Goal: Register for event/course

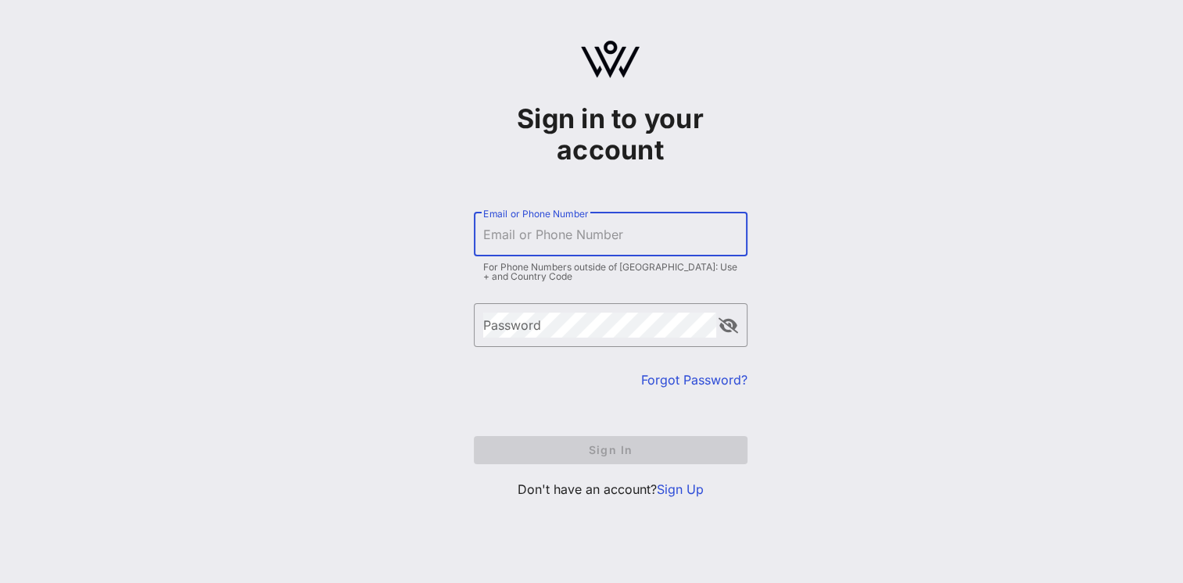
click at [665, 240] on input "Email or Phone Number" at bounding box center [610, 234] width 255 height 25
type input "wendy.valenzuela@aps.com"
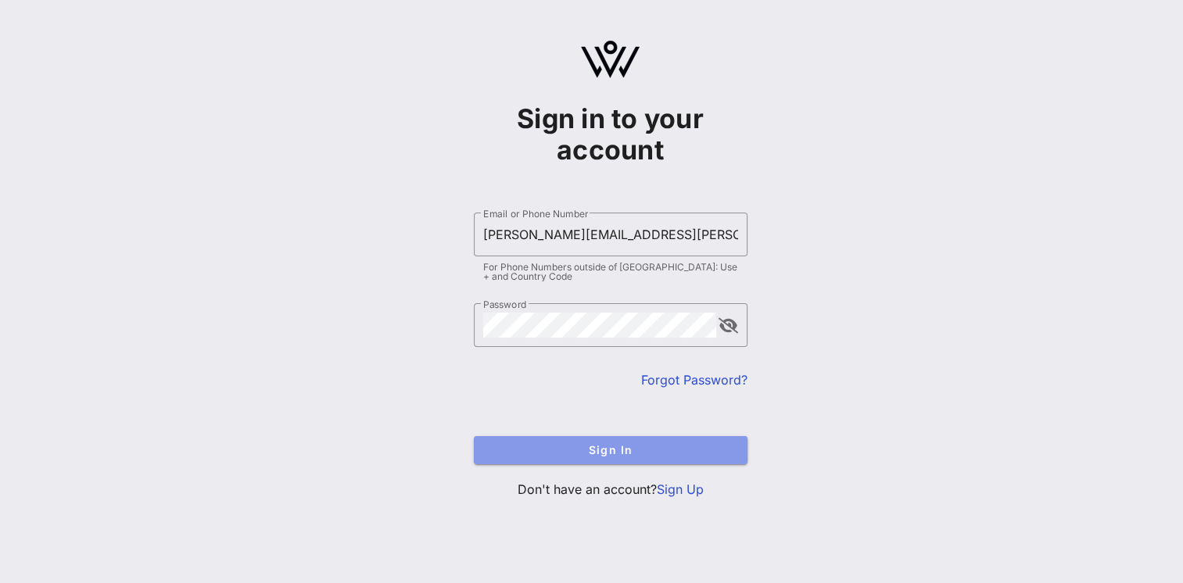
drag, startPoint x: 551, startPoint y: 443, endPoint x: 636, endPoint y: 471, distance: 89.5
click at [551, 443] on span "Sign In" at bounding box center [610, 449] width 249 height 13
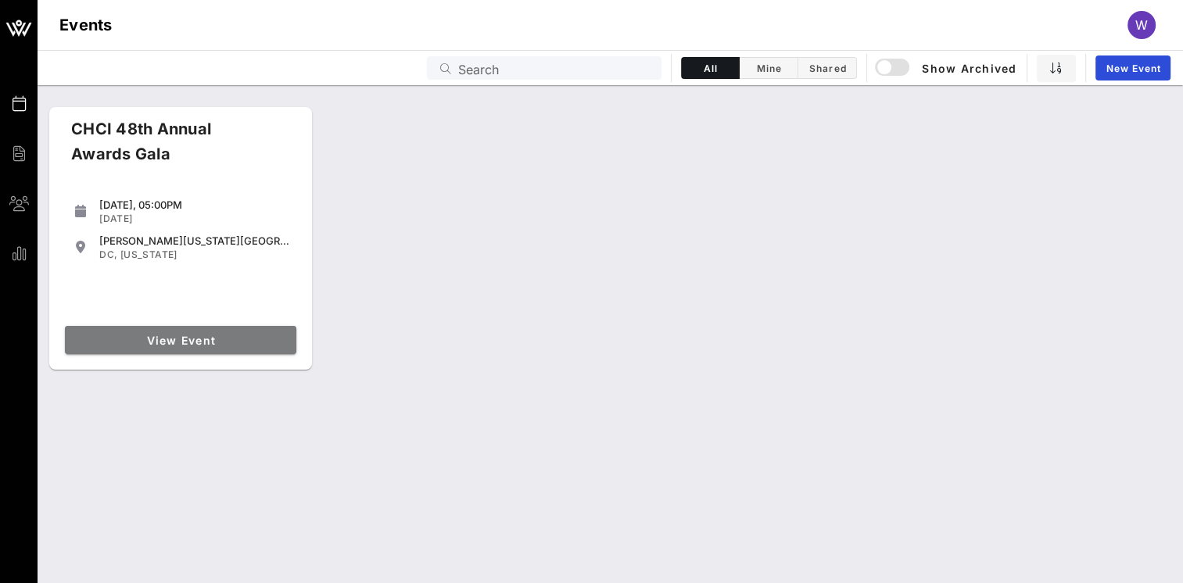
click at [243, 343] on span "View Event" at bounding box center [180, 340] width 219 height 13
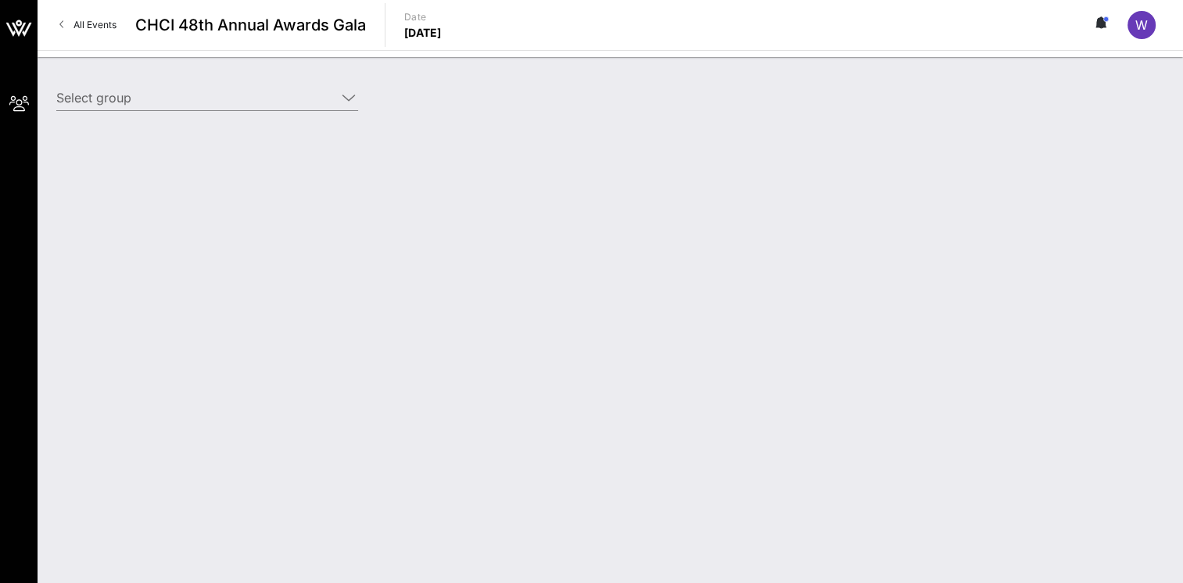
type input "[US_STATE] Public Service (APS) ([US_STATE] Public Service (APS)) [[PERSON_NAME…"
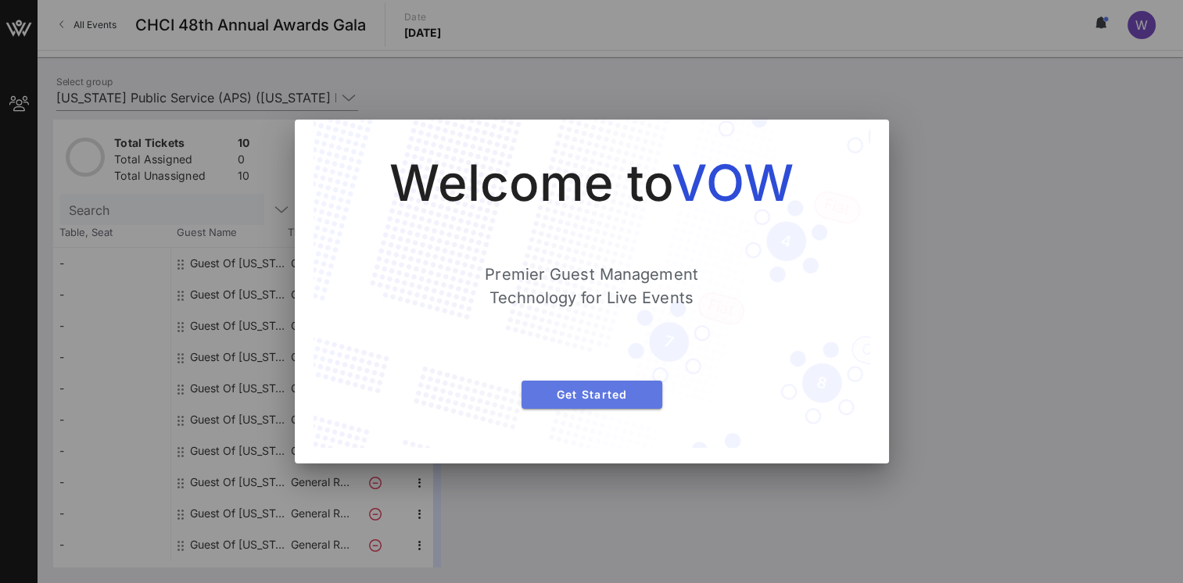
click at [628, 396] on span "Get Started" at bounding box center [592, 394] width 116 height 13
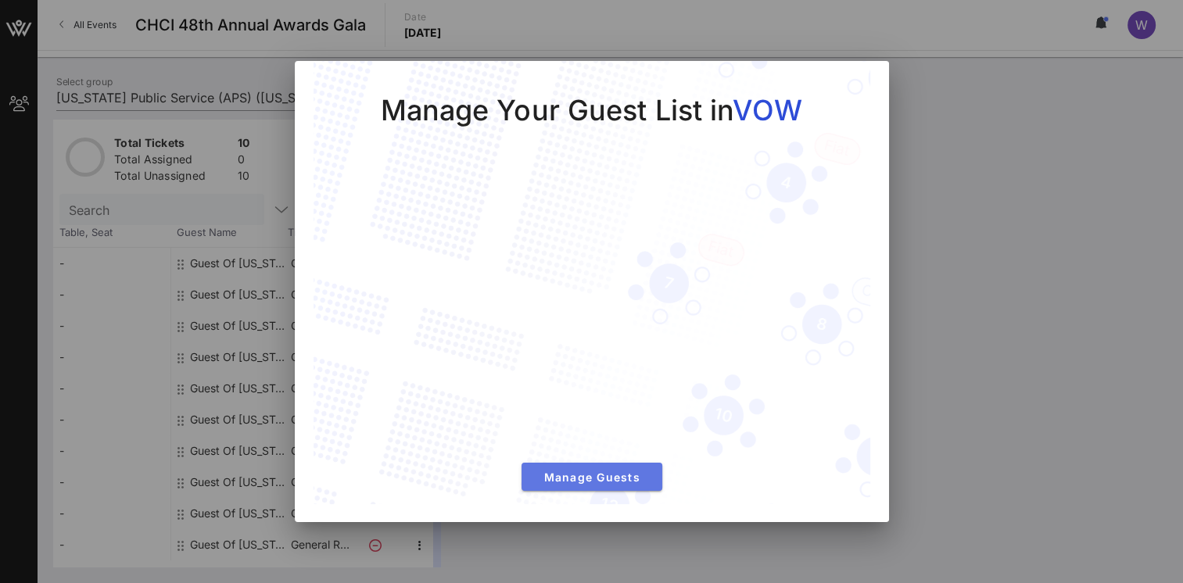
click at [638, 480] on span "Manage Guests" at bounding box center [592, 477] width 116 height 13
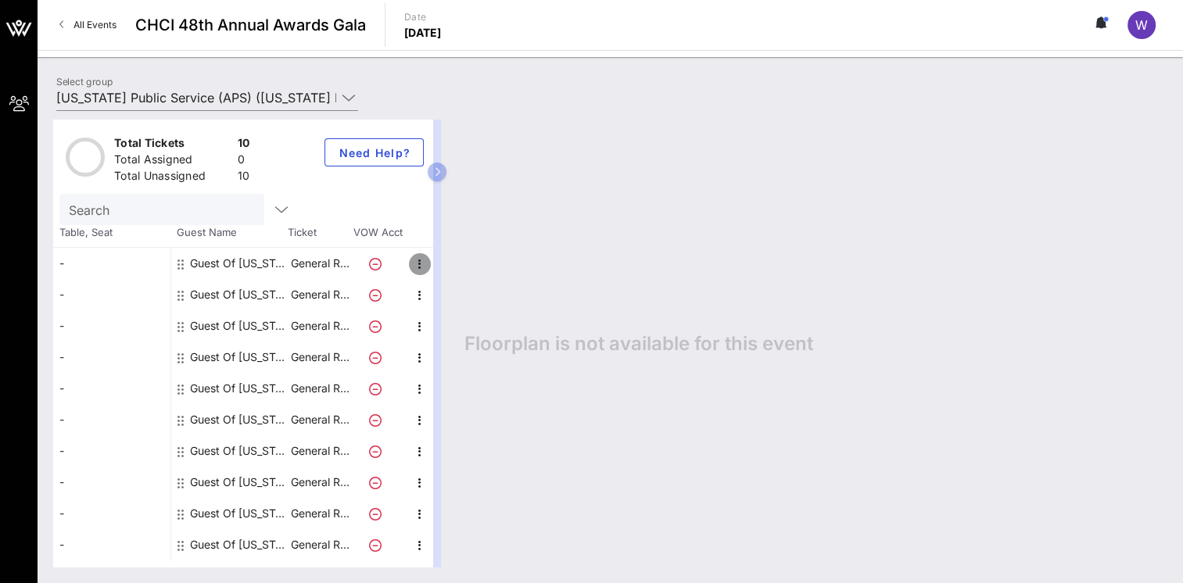
click at [419, 269] on icon "button" at bounding box center [420, 264] width 19 height 19
click at [450, 271] on div "Edit" at bounding box center [458, 268] width 31 height 13
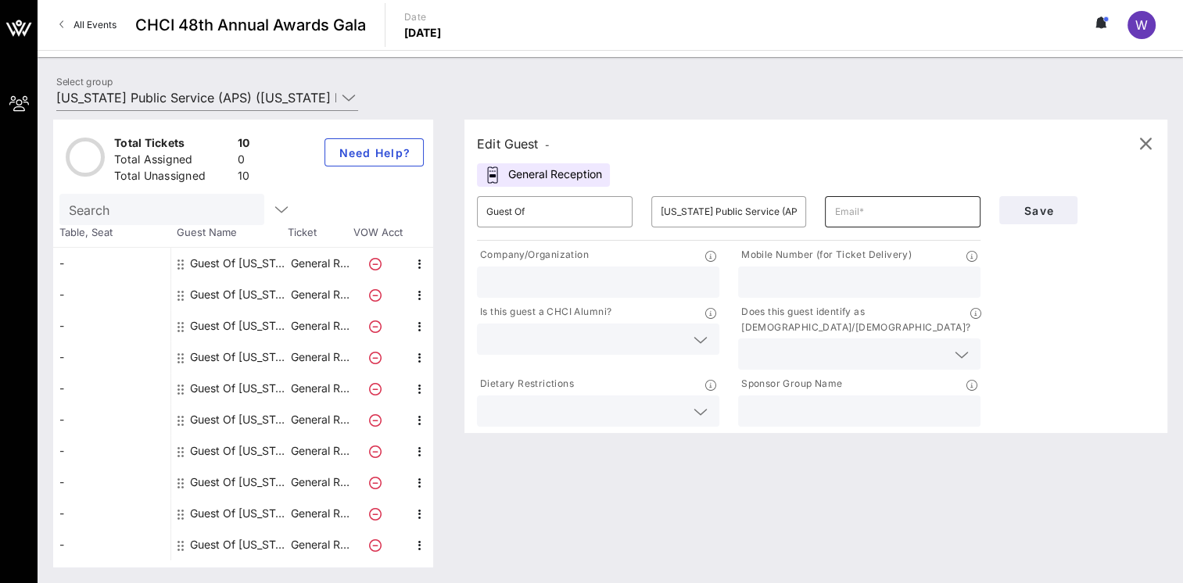
click at [922, 220] on input "text" at bounding box center [903, 211] width 137 height 25
type input "wendy.valenzuela@aps.com"
click at [602, 288] on input "text" at bounding box center [598, 282] width 224 height 20
type input "APS"
click at [769, 289] on input "text" at bounding box center [860, 282] width 224 height 20
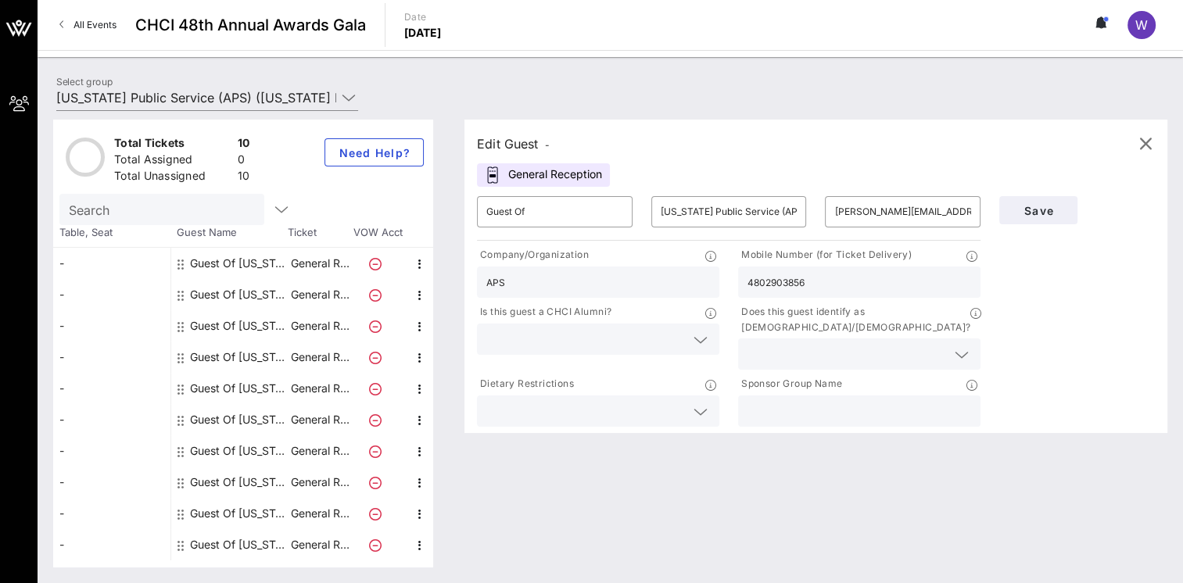
type input "4802903856"
click at [618, 342] on input "text" at bounding box center [585, 339] width 199 height 20
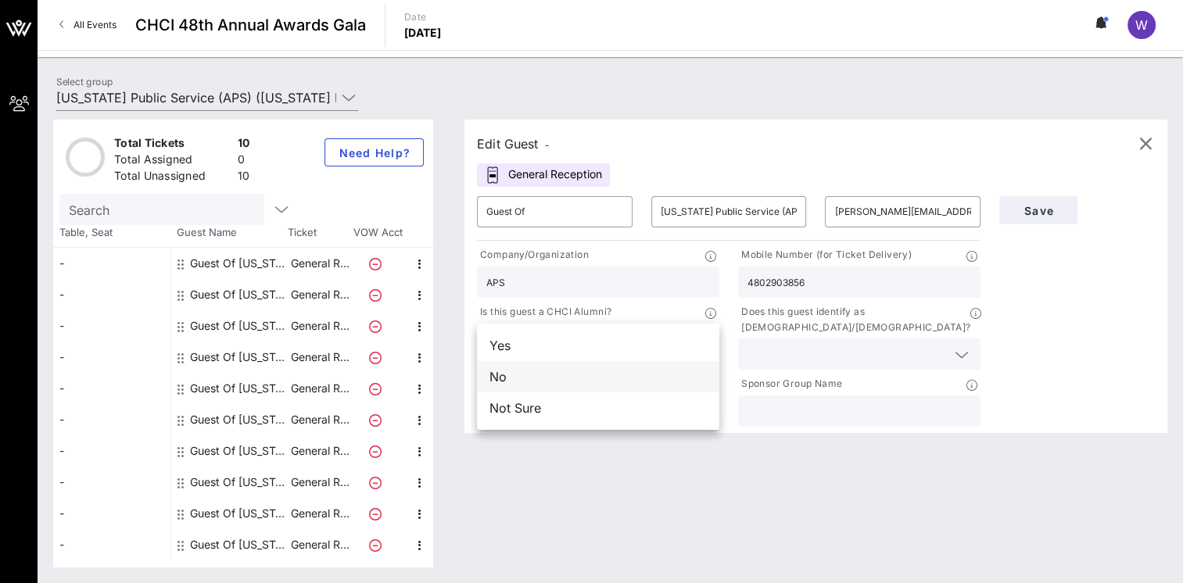
click at [577, 376] on div "No" at bounding box center [598, 376] width 242 height 31
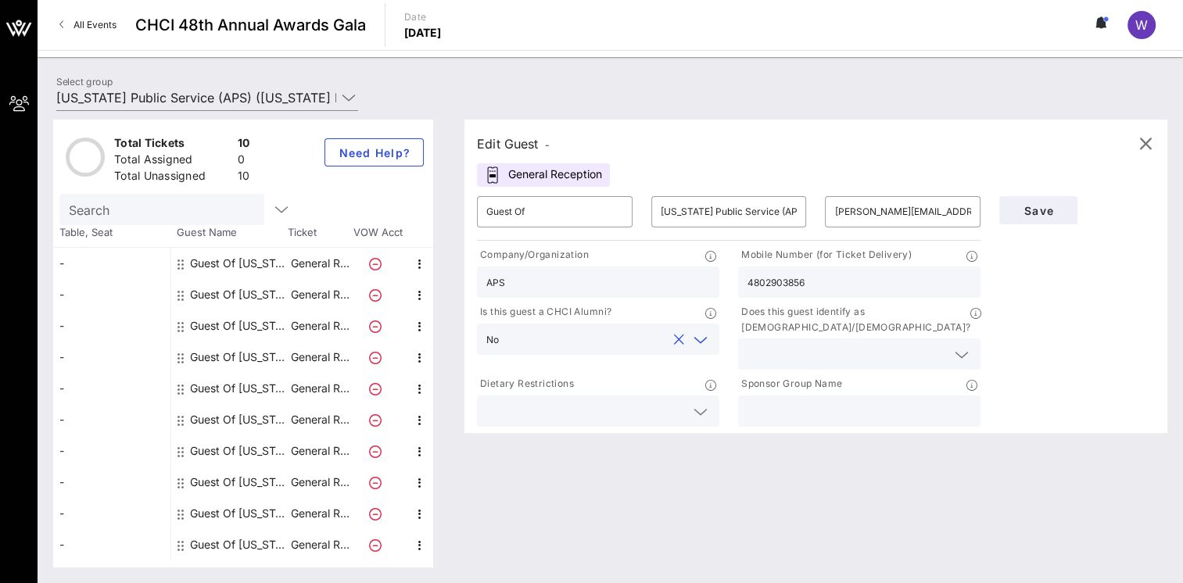
click at [790, 346] on input "text" at bounding box center [847, 354] width 199 height 20
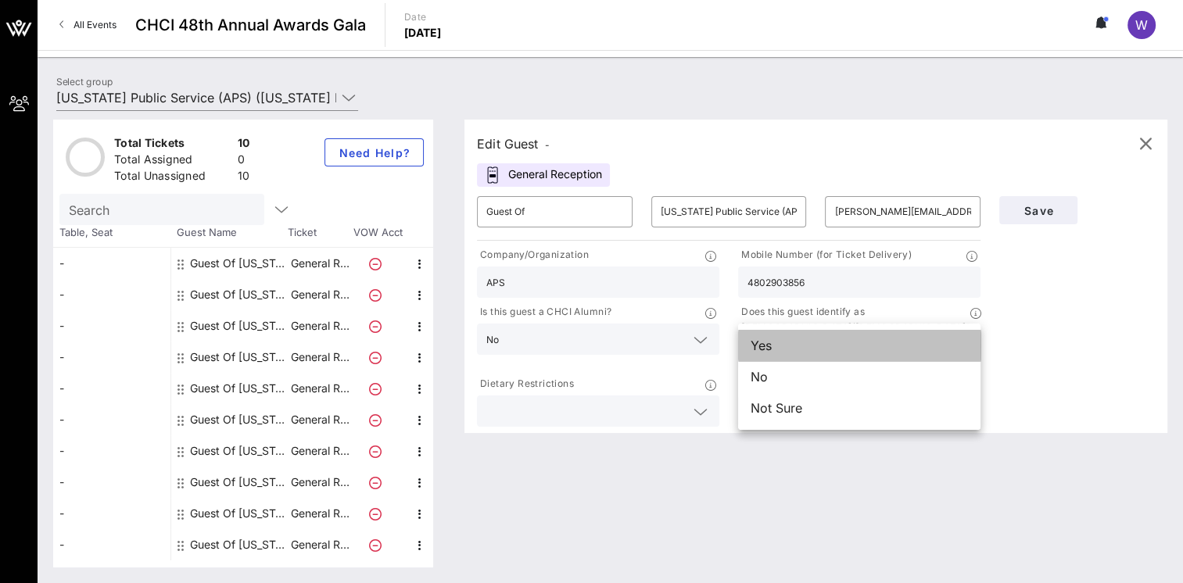
click at [782, 352] on div "Yes" at bounding box center [859, 345] width 242 height 31
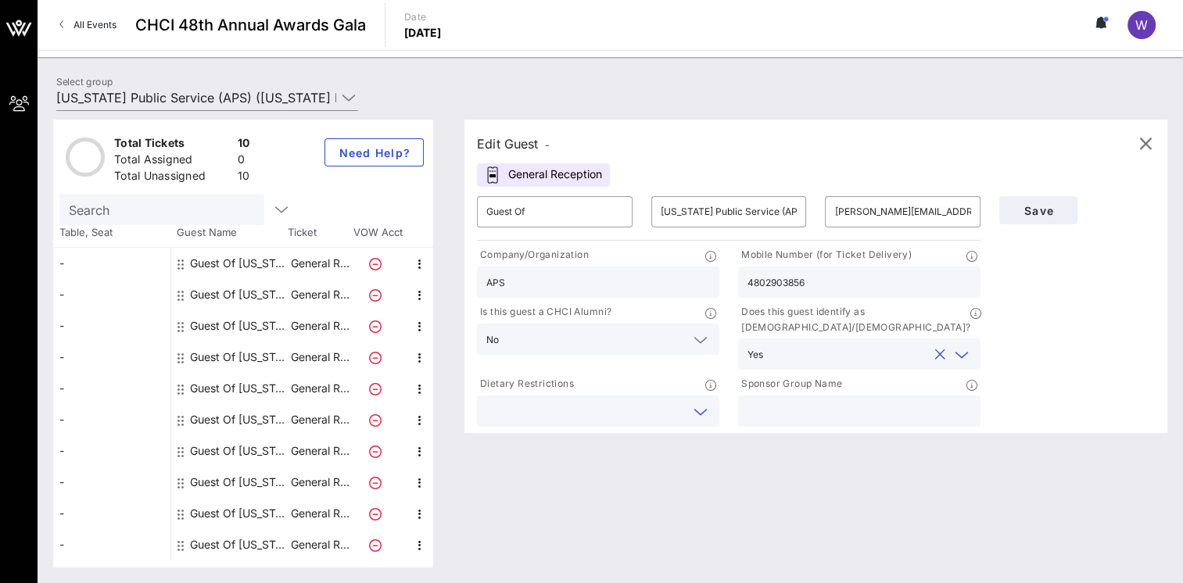
click at [665, 401] on input "text" at bounding box center [585, 411] width 199 height 20
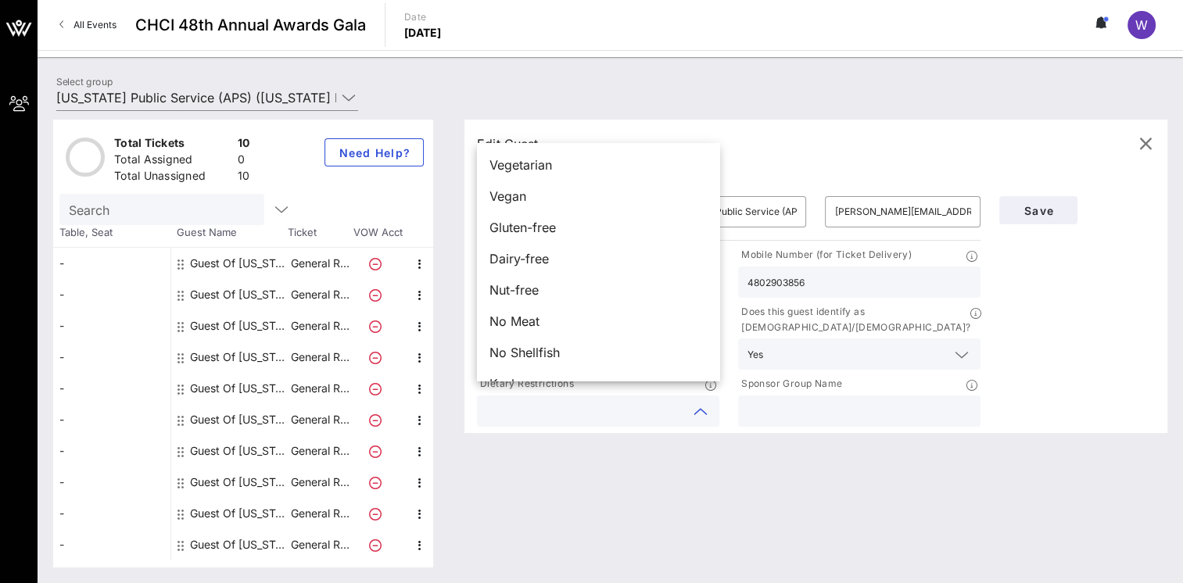
click at [531, 449] on div "Edit Guest - General Reception ​ Guest Of ​ Arizona Public Service (APS) ​ wend…" at bounding box center [808, 344] width 719 height 448
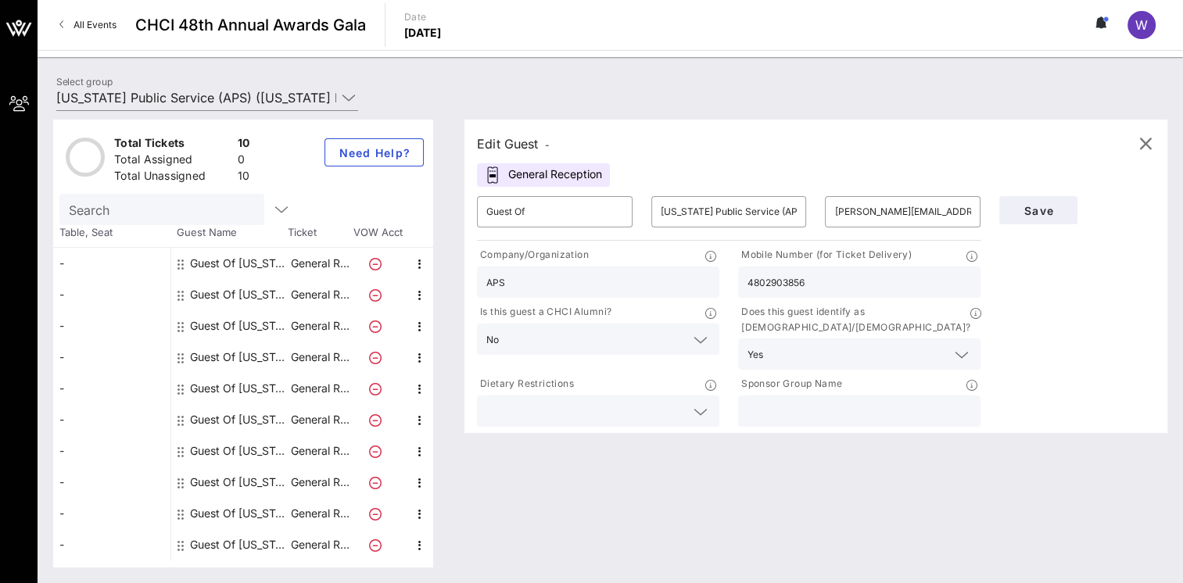
click at [917, 401] on input "text" at bounding box center [860, 411] width 224 height 20
click at [580, 217] on input "Guest Of" at bounding box center [554, 211] width 137 height 25
drag, startPoint x: 556, startPoint y: 217, endPoint x: 344, endPoint y: 205, distance: 212.3
click at [344, 205] on div "Total Tickets 10 Total Assigned 0 Total Unassigned 10 Need Help? Search Table, …" at bounding box center [610, 344] width 1114 height 448
type input "Wendy Valenzuela"
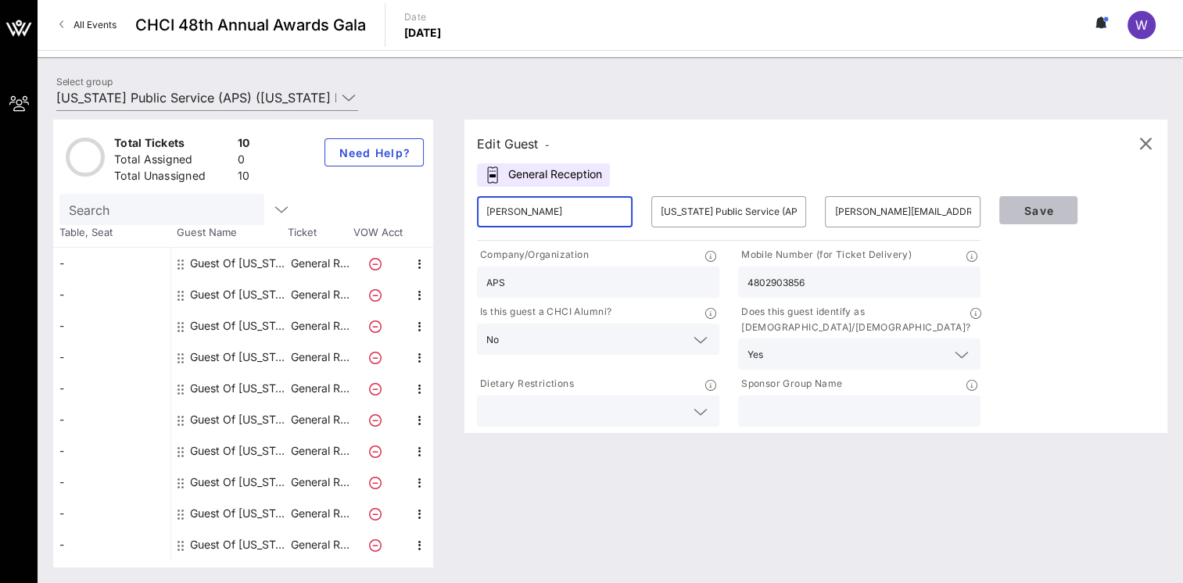
click at [1048, 213] on span "Save" at bounding box center [1038, 210] width 53 height 13
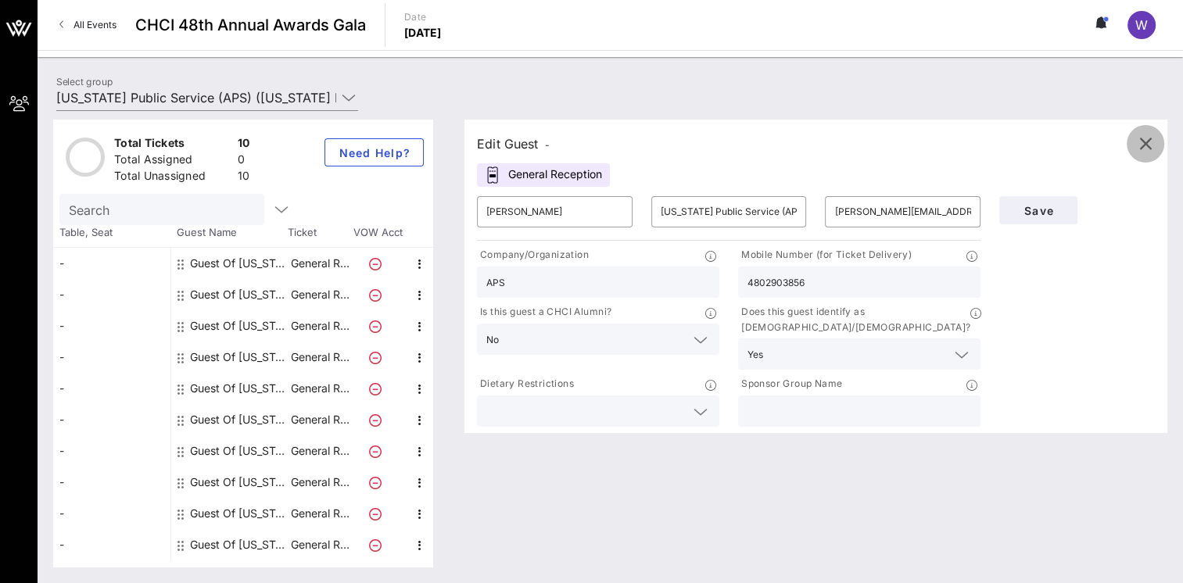
drag, startPoint x: 1154, startPoint y: 147, endPoint x: 1136, endPoint y: 171, distance: 30.2
click at [1155, 147] on span "button" at bounding box center [1146, 144] width 38 height 19
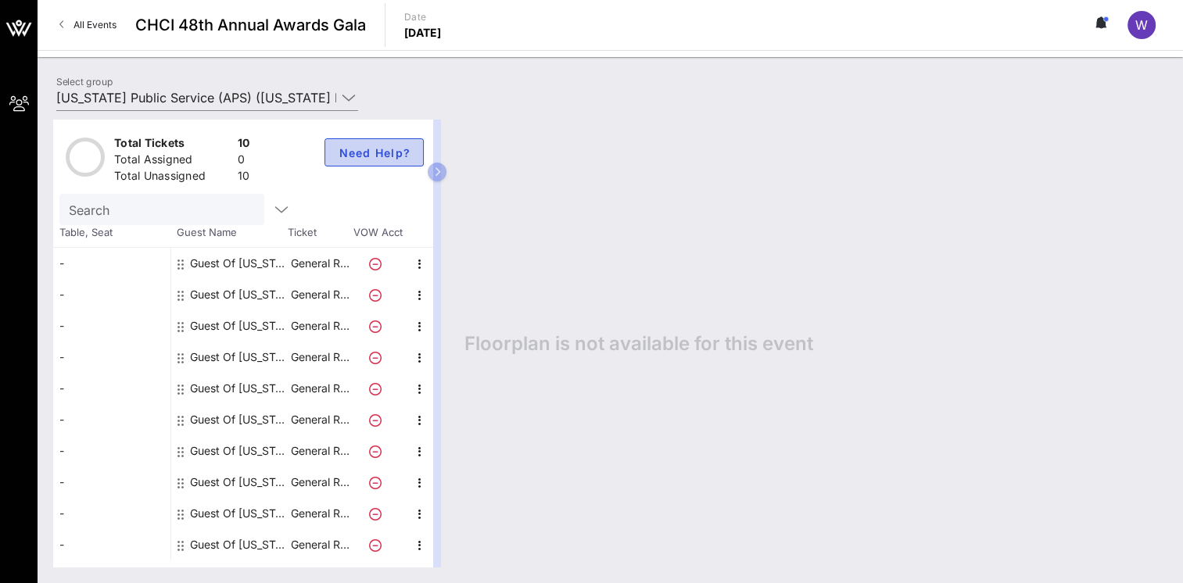
click at [371, 149] on span "Need Help?" at bounding box center [374, 152] width 73 height 13
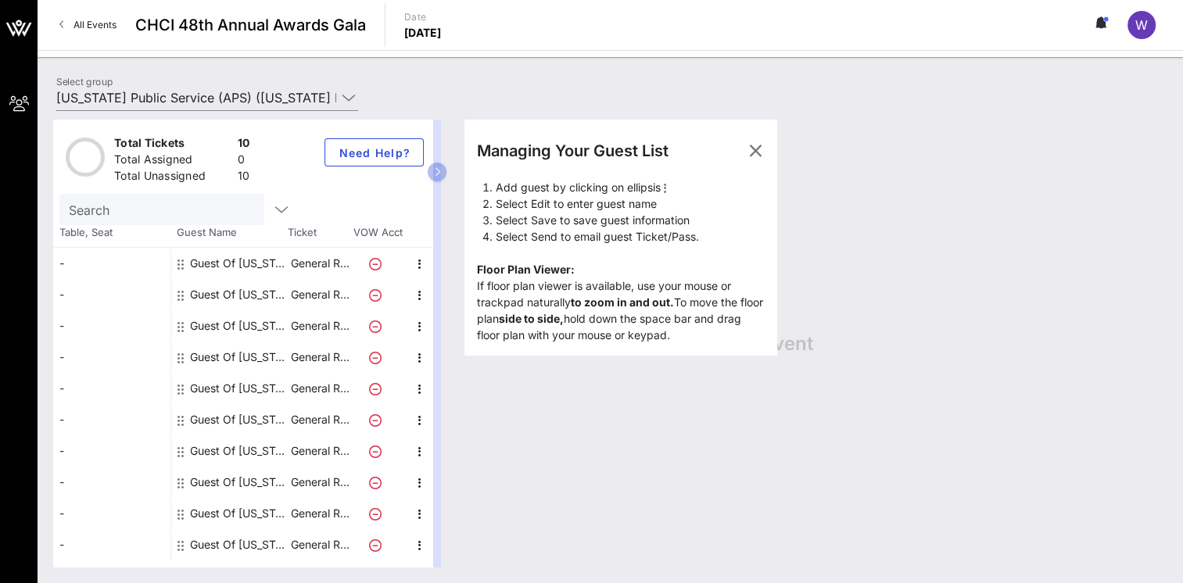
click at [376, 262] on icon at bounding box center [375, 264] width 13 height 13
click at [756, 158] on icon "button" at bounding box center [755, 151] width 19 height 19
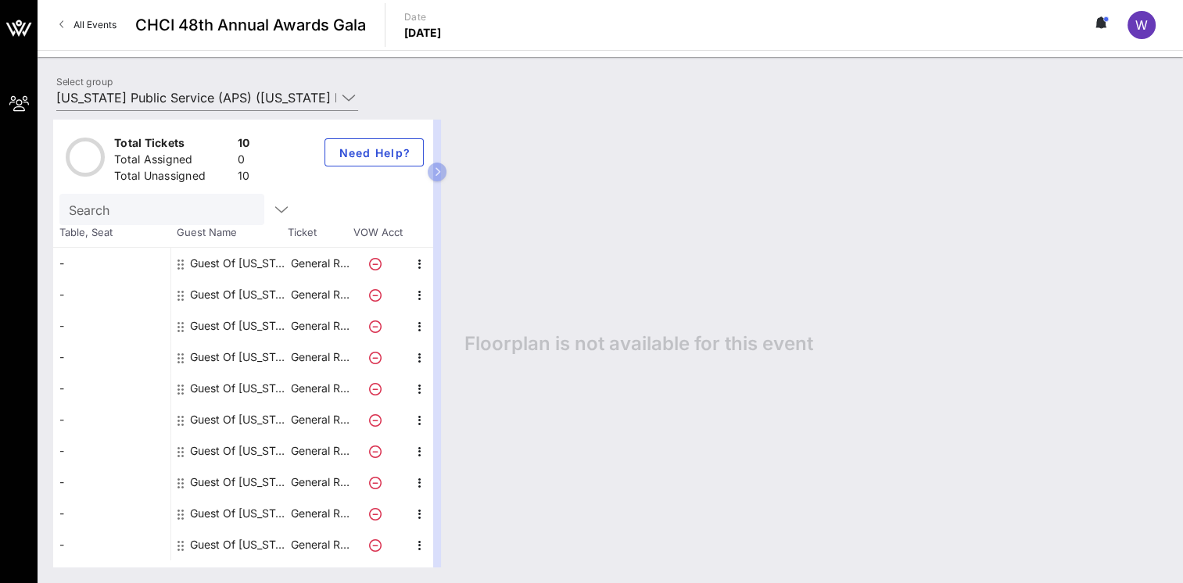
click at [379, 264] on icon at bounding box center [375, 264] width 13 height 13
click at [422, 264] on icon "button" at bounding box center [420, 264] width 19 height 19
click at [439, 266] on div "Edit" at bounding box center [458, 268] width 56 height 31
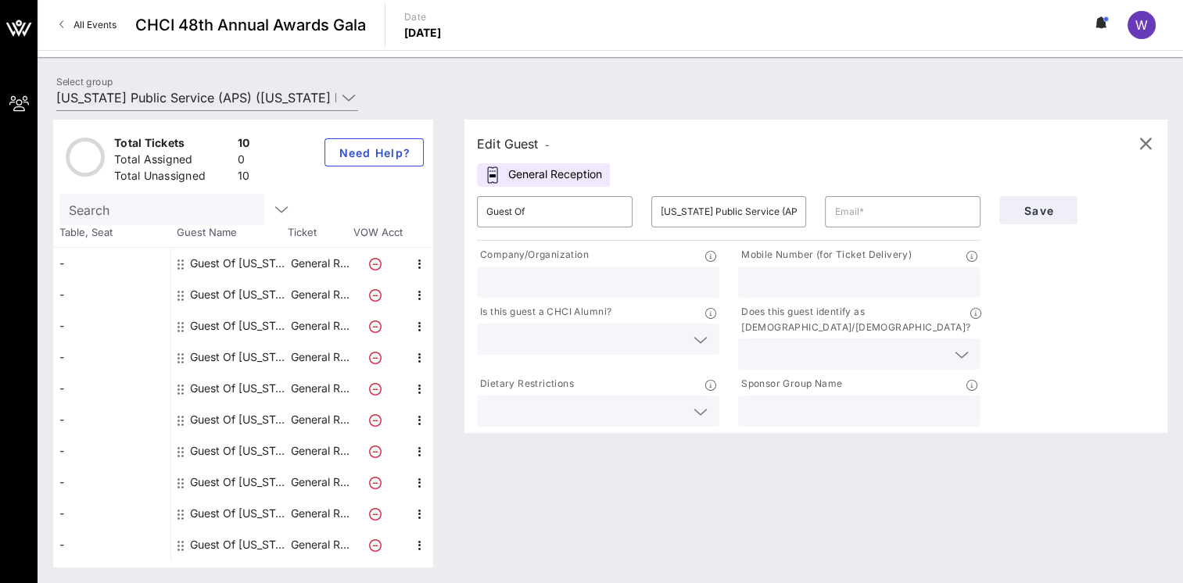
click at [513, 142] on div "Edit Guest -" at bounding box center [513, 144] width 73 height 22
click at [549, 222] on input "Guest Of" at bounding box center [554, 211] width 137 height 25
click at [156, 211] on input "Search" at bounding box center [160, 209] width 183 height 20
click at [181, 258] on icon at bounding box center [181, 264] width 6 height 13
click at [179, 264] on icon at bounding box center [181, 264] width 6 height 13
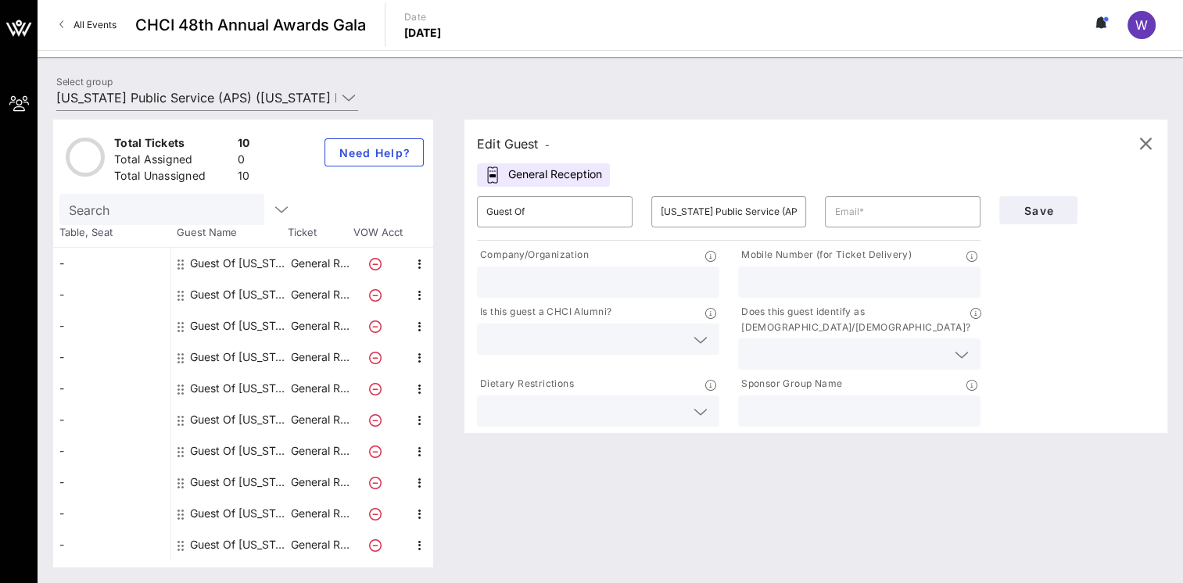
click at [181, 264] on icon at bounding box center [181, 264] width 6 height 13
click at [95, 27] on span "All Events" at bounding box center [95, 25] width 43 height 12
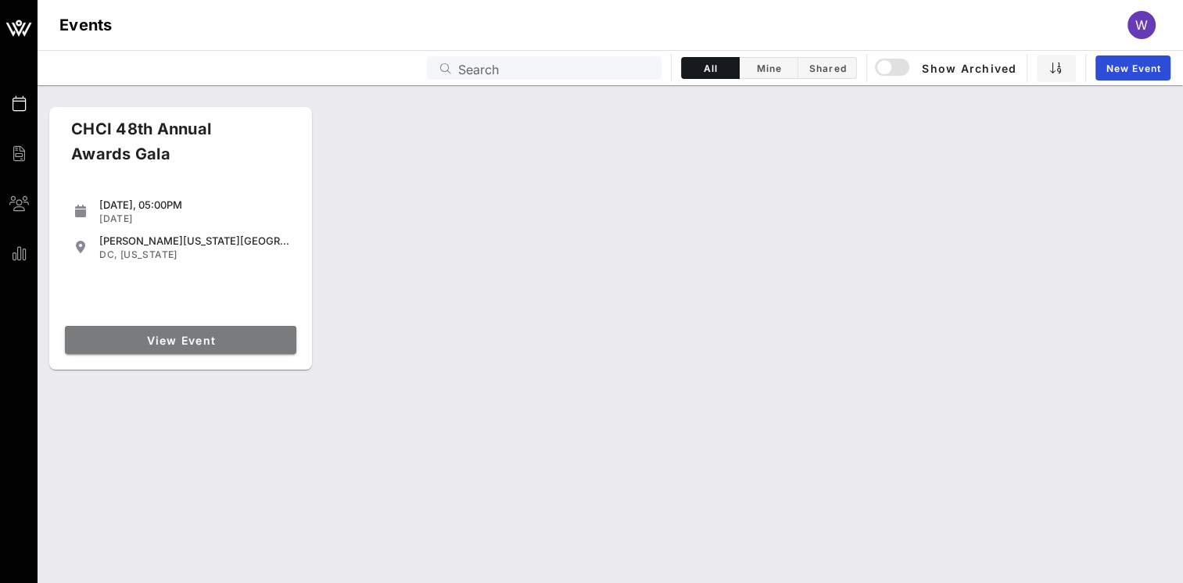
click at [175, 339] on span "View Event" at bounding box center [180, 340] width 219 height 13
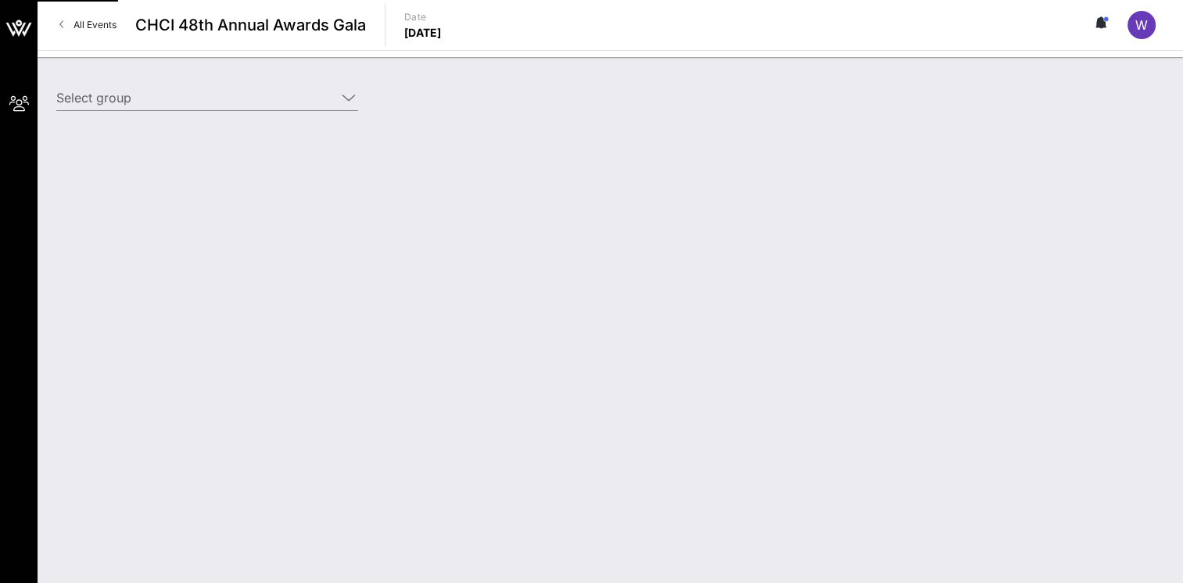
type input "[US_STATE] Public Service (APS) ([US_STATE] Public Service (APS)) [[PERSON_NAME…"
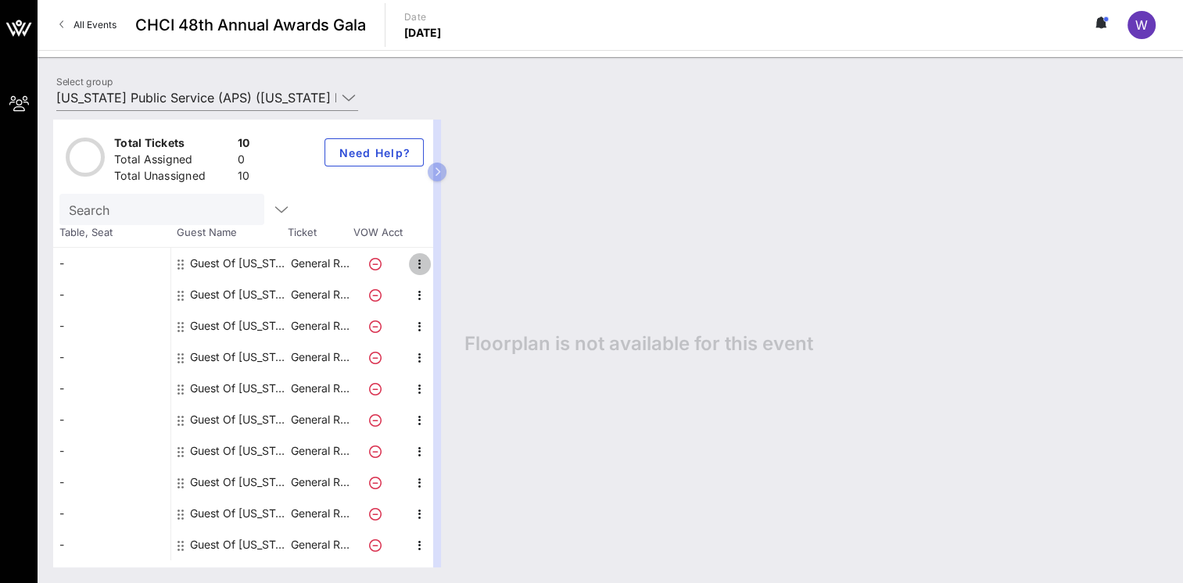
click at [422, 264] on icon "button" at bounding box center [420, 264] width 19 height 19
click at [460, 275] on div "Edit" at bounding box center [458, 268] width 31 height 25
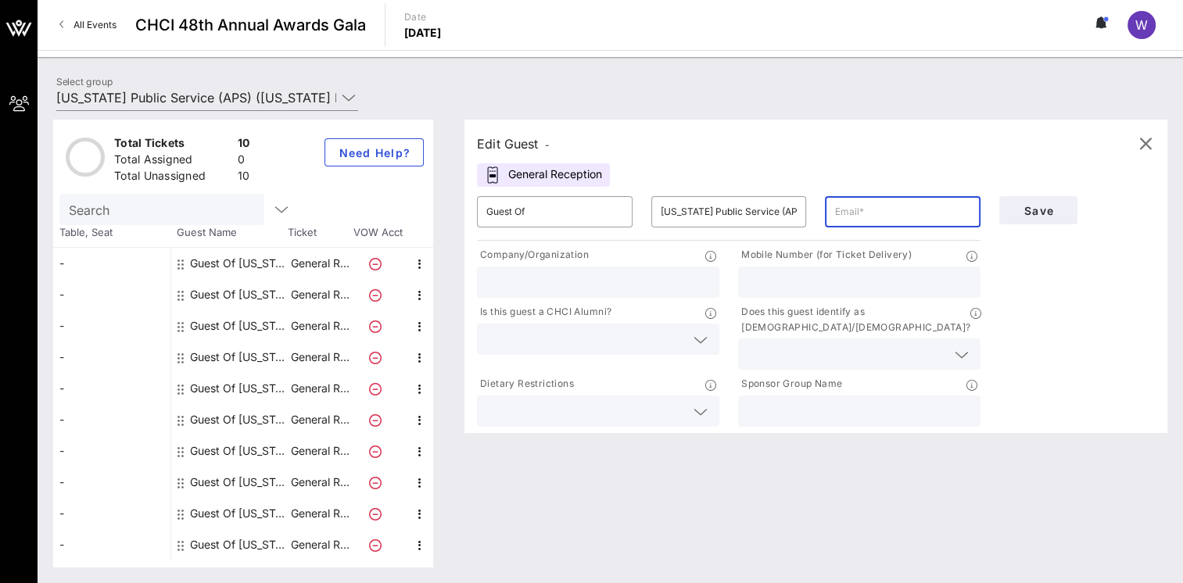
click at [903, 210] on input "text" at bounding box center [903, 211] width 137 height 25
type input "wendy.valenzuela@aps.com"
click at [599, 280] on input "text" at bounding box center [598, 282] width 224 height 20
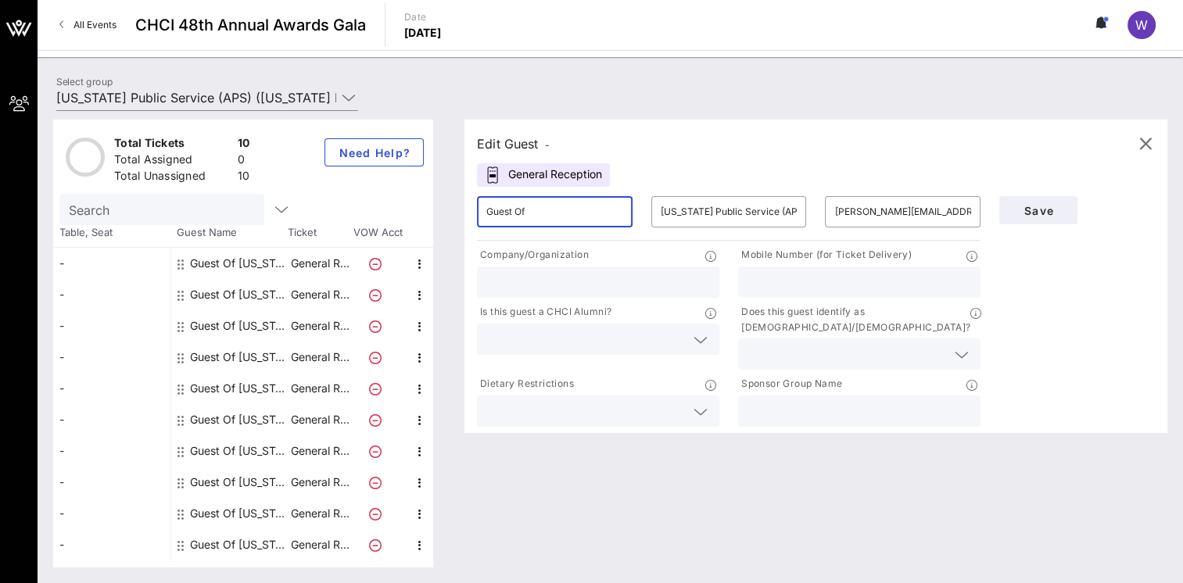
drag, startPoint x: 585, startPoint y: 214, endPoint x: 338, endPoint y: 203, distance: 247.4
click at [338, 203] on div "Total Tickets 10 Total Assigned 0 Total Unassigned 10 Need Help? Search Table, …" at bounding box center [610, 344] width 1114 height 448
click at [575, 290] on input "text" at bounding box center [598, 282] width 224 height 20
drag, startPoint x: 598, startPoint y: 217, endPoint x: 218, endPoint y: 178, distance: 381.3
click at [218, 178] on div "Total Tickets 10 Total Assigned 0 Total Unassigned 10 Need Help? Search Table, …" at bounding box center [610, 344] width 1114 height 448
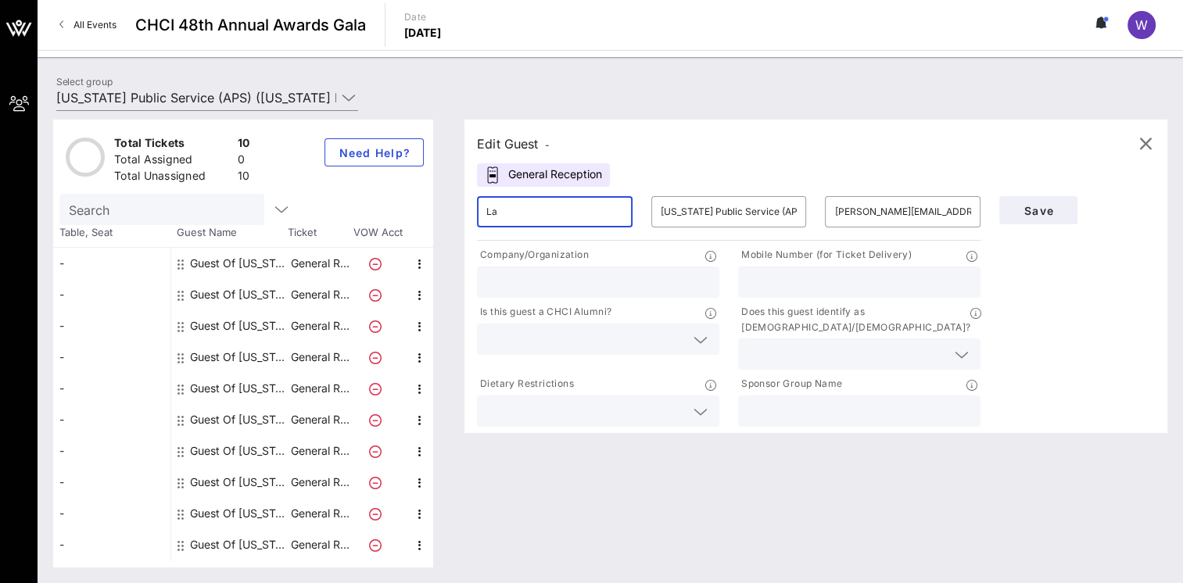
type input "L"
type input "Guest"
click at [602, 289] on input "text" at bounding box center [598, 282] width 224 height 20
click at [564, 174] on div "General Reception" at bounding box center [543, 174] width 133 height 23
click at [1154, 143] on icon "button" at bounding box center [1145, 144] width 19 height 19
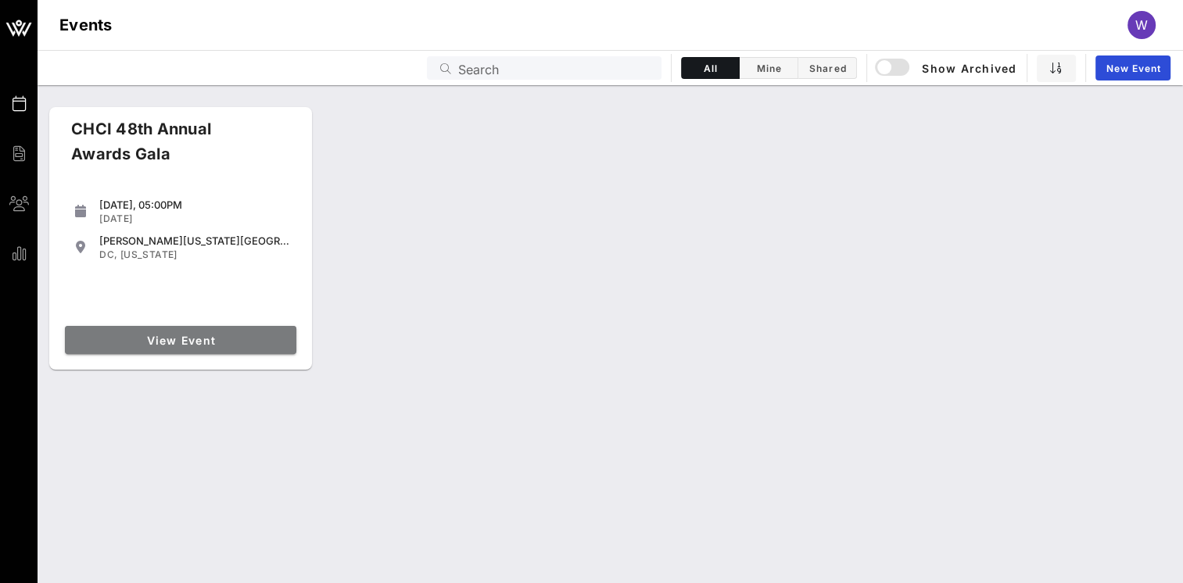
click at [260, 342] on span "View Event" at bounding box center [180, 340] width 219 height 13
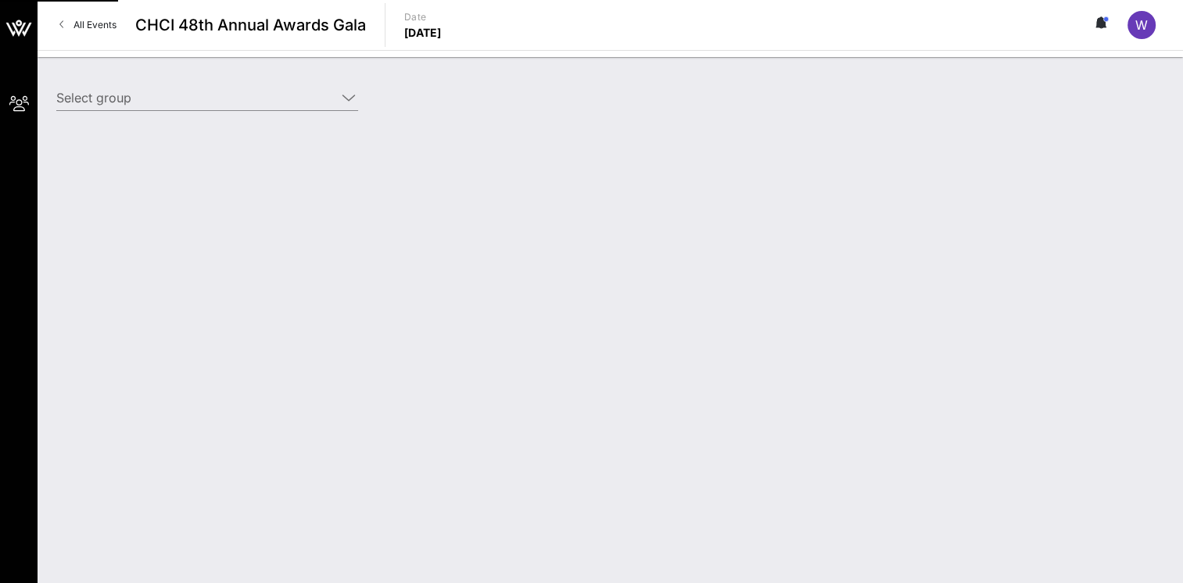
type input "[US_STATE] Public Service (APS) ([US_STATE] Public Service (APS)) [[PERSON_NAME…"
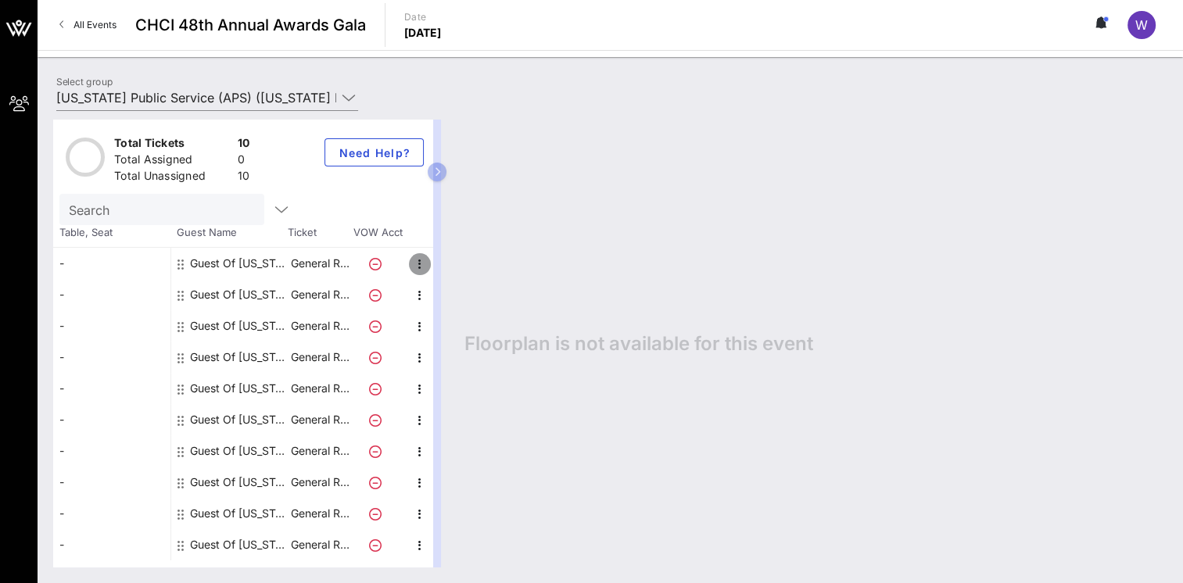
click at [416, 260] on icon "button" at bounding box center [420, 264] width 19 height 19
click at [456, 274] on div "Edit" at bounding box center [458, 268] width 31 height 13
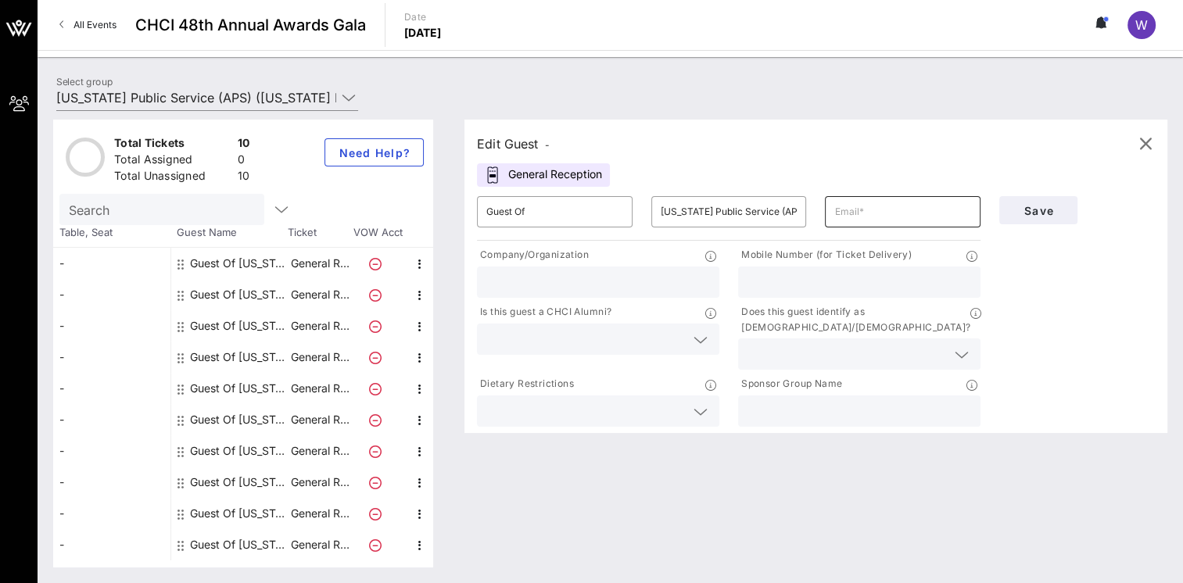
click at [852, 216] on input "text" at bounding box center [903, 211] width 137 height 25
click at [88, 262] on div "-" at bounding box center [111, 263] width 117 height 31
